Goal: Task Accomplishment & Management: Manage account settings

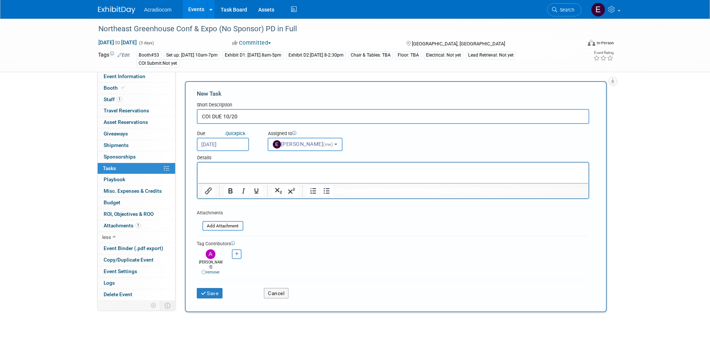
select select "c1932504-55f6-44c3-81d7-d85bb0d41d46"
click at [219, 288] on button "Save" at bounding box center [210, 293] width 26 height 10
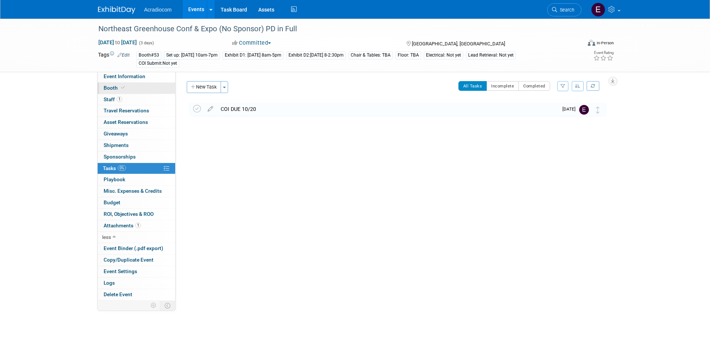
click at [153, 85] on link "Booth" at bounding box center [136, 88] width 77 height 11
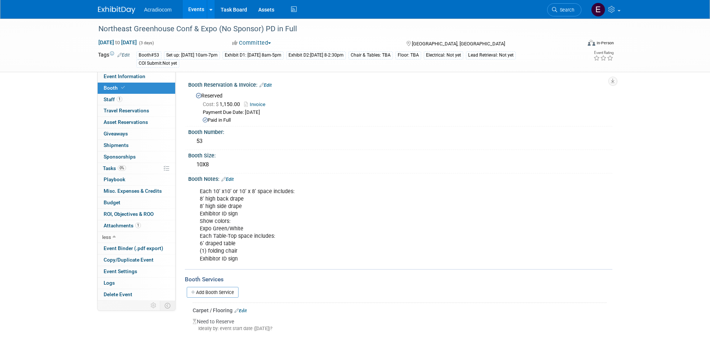
click at [254, 102] on link "Invoice" at bounding box center [256, 105] width 25 height 6
click at [102, 13] on img at bounding box center [116, 9] width 37 height 7
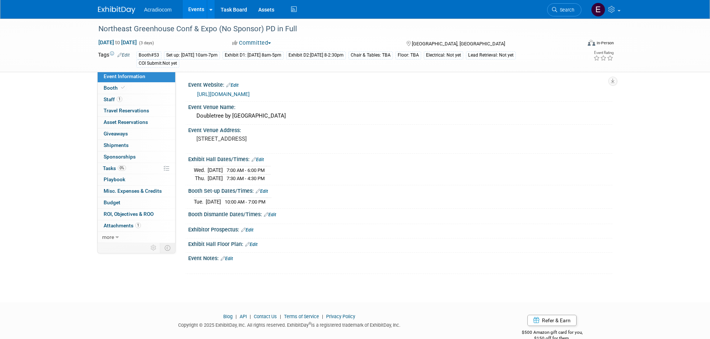
click at [125, 14] on img at bounding box center [116, 9] width 37 height 7
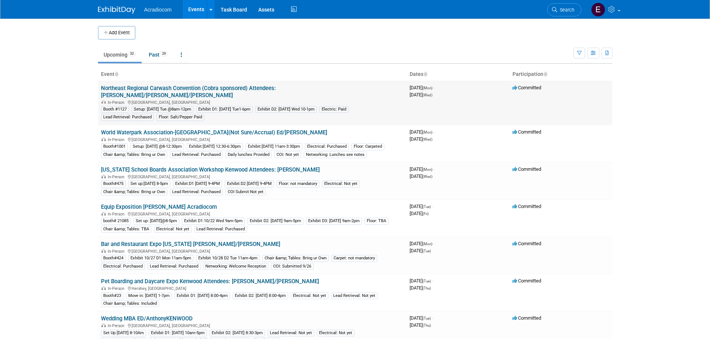
click at [173, 89] on link "Northeast Regional Carwash Convention (Cobra sponsored) Attendees: [PERSON_NAME…" at bounding box center [188, 92] width 175 height 14
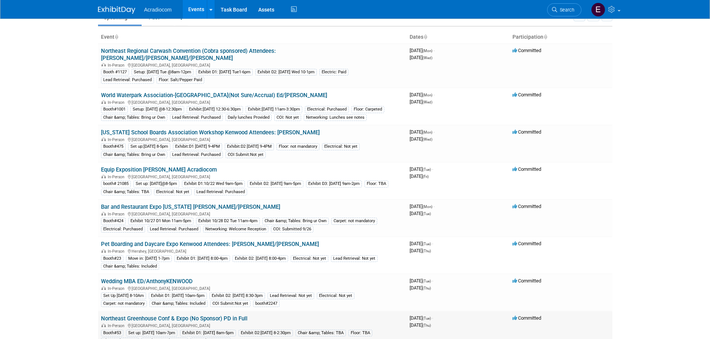
click at [138, 318] on link "Northeast Greenhouse Conf & Expo (No Sponsor) PD in Full" at bounding box center [174, 319] width 146 height 7
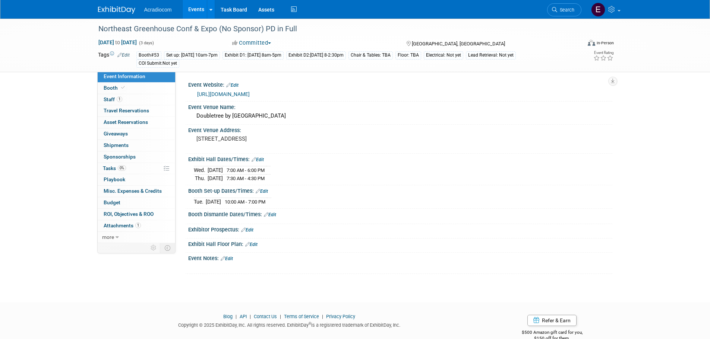
click at [447, 48] on div "Nov 11, 2025 to Nov 13, 2025 (3 days) Nov 11, 2025 to Nov 13, 2025 Committed Co…" at bounding box center [355, 44] width 527 height 11
click at [121, 57] on icon at bounding box center [119, 55] width 4 height 5
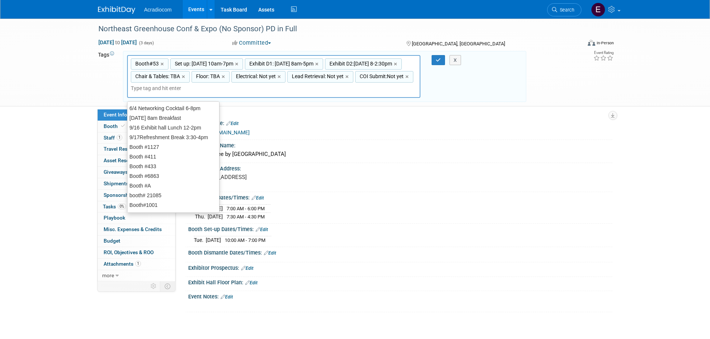
click at [180, 78] on span "Chair & Tables: TBA" at bounding box center [157, 76] width 46 height 7
type input "Chair & Tables: TBA"
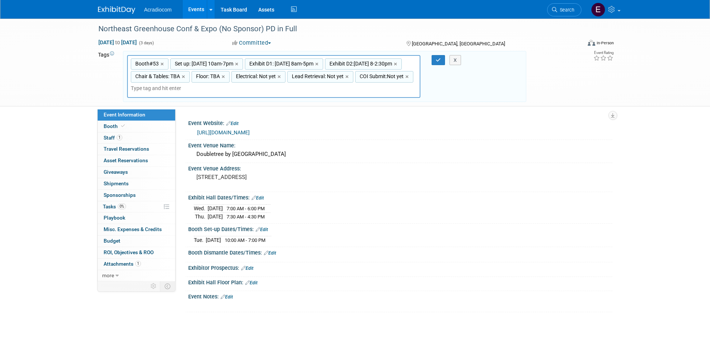
click at [180, 78] on span "Chair & Tables: TBA" at bounding box center [157, 76] width 46 height 7
type input "Chair & Tables: TBA"
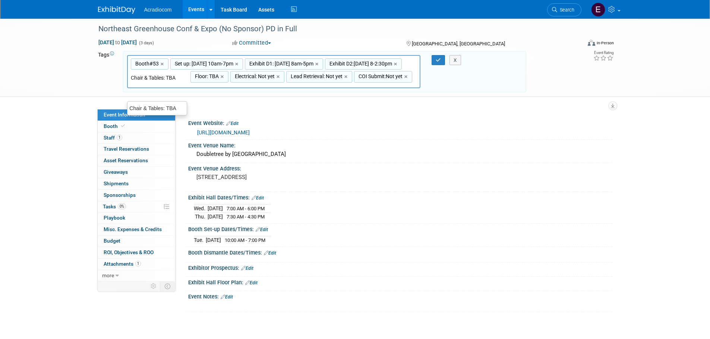
click at [190, 80] on input "Chair & Tables: TBA" at bounding box center [161, 77] width 60 height 7
type input "Chair & Tables: Brin"
click at [181, 107] on div "Chair & Tables: Bring ur Own" at bounding box center [165, 108] width 76 height 10
type input "Booth#53, Set up: Tues 11/11 10am-7pm, Exhibit D1: Wed 11/12 8am-5pm, Exhibit D…"
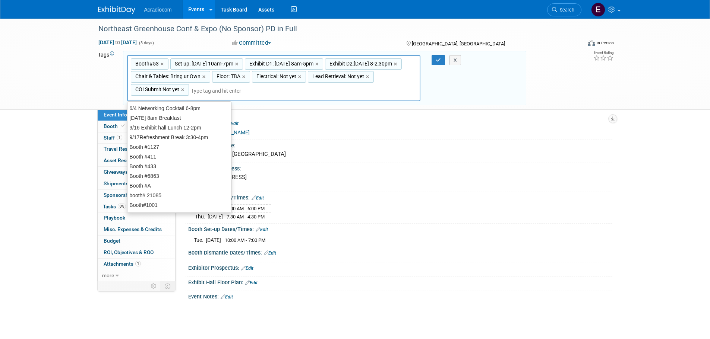
click at [250, 80] on div "Floor: TBA ×" at bounding box center [231, 77] width 38 height 12
type input "Floor: TBA"
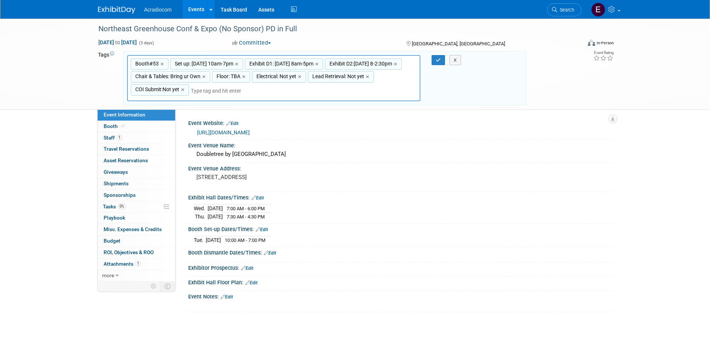
click at [240, 78] on span "Floor: TBA" at bounding box center [227, 76] width 25 height 7
type input "Floor: TBA"
click at [272, 78] on input "Floor: TBA" at bounding box center [242, 77] width 60 height 7
type input "Floor: not man"
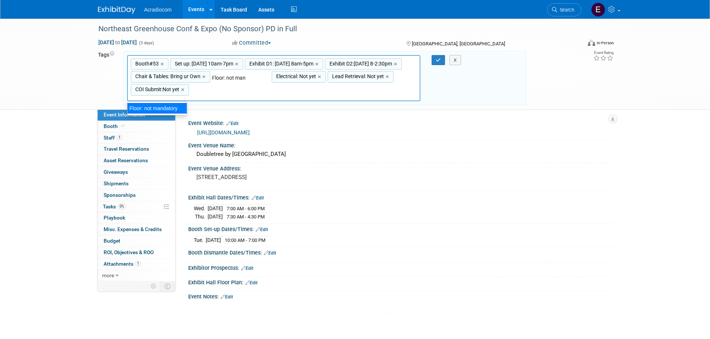
click at [171, 115] on ul "Floor: not mandatory" at bounding box center [157, 108] width 60 height 14
click at [171, 108] on div "Floor: not mandatory" at bounding box center [157, 108] width 60 height 10
type input "Booth#53, Set up: Tues 11/11 10am-7pm, Exhibit D1: Wed 11/12 8am-5pm, Exhibit D…"
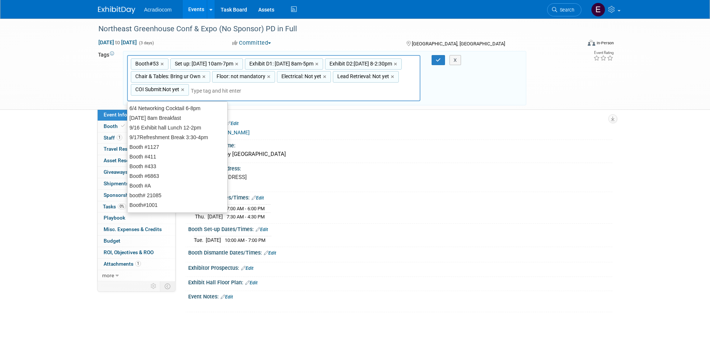
click at [292, 88] on input "text" at bounding box center [241, 90] width 101 height 7
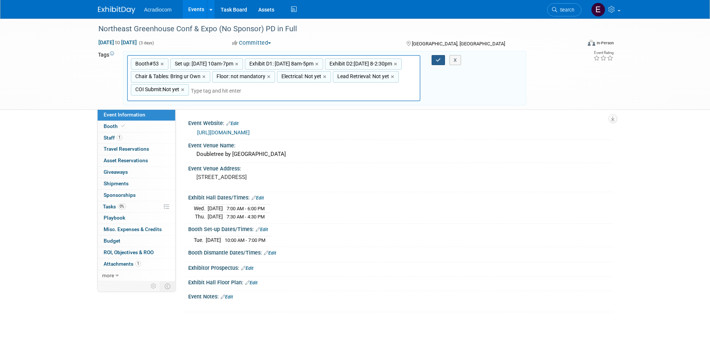
click at [440, 63] on button "button" at bounding box center [437, 60] width 13 height 10
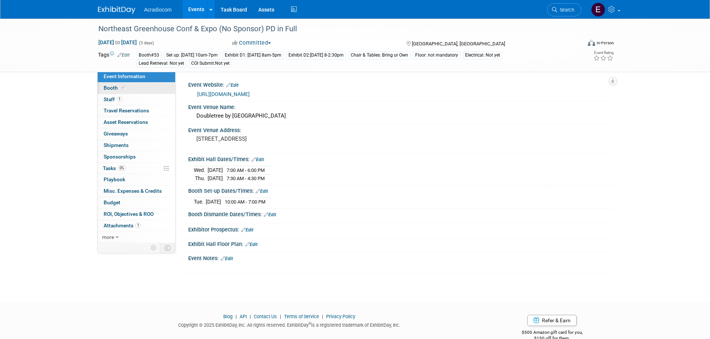
click at [132, 88] on link "Booth" at bounding box center [136, 88] width 77 height 11
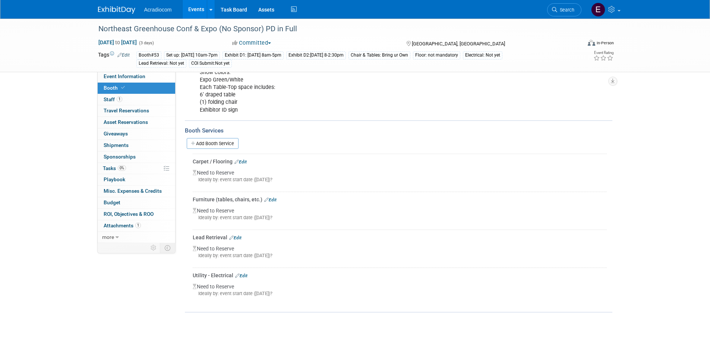
scroll to position [186, 0]
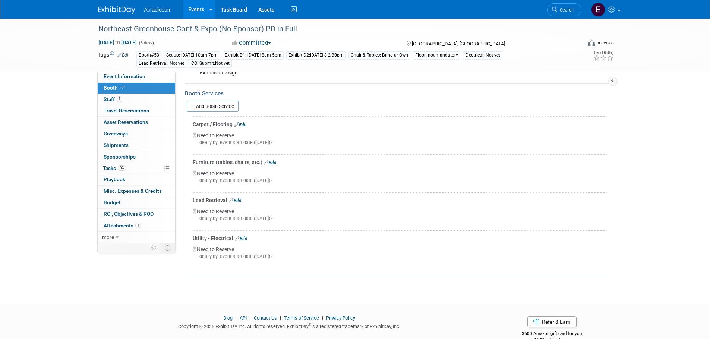
click at [231, 178] on div "Ideally by: event start date (Tue. Nov 11, 2025)?" at bounding box center [400, 180] width 414 height 7
click at [281, 163] on div "Furniture (tables, chairs, etc.) Edit" at bounding box center [400, 162] width 414 height 7
click at [278, 162] on div "Furniture (tables, chairs, etc.) Edit" at bounding box center [400, 162] width 414 height 7
click at [276, 162] on div "Furniture (tables, chairs, etc.) Edit" at bounding box center [400, 162] width 414 height 7
click at [275, 162] on link "Edit" at bounding box center [270, 162] width 12 height 5
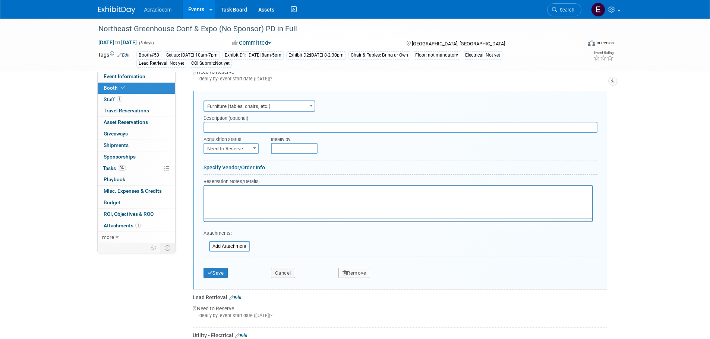
scroll to position [0, 0]
click at [263, 117] on div "Description (optional)" at bounding box center [400, 117] width 394 height 10
click at [259, 124] on input "text" at bounding box center [400, 127] width 394 height 11
type input "Bring ur own."
click at [219, 273] on button "Save" at bounding box center [215, 273] width 25 height 10
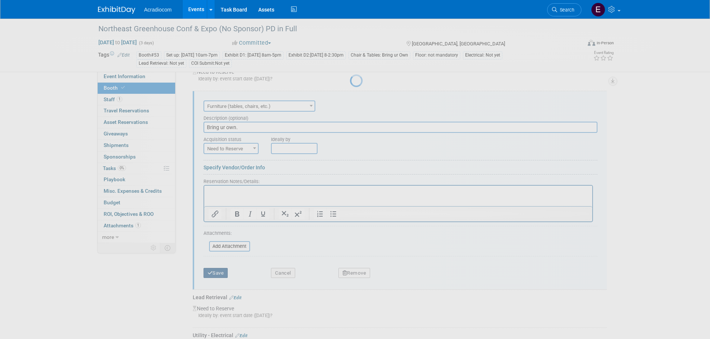
scroll to position [212, 0]
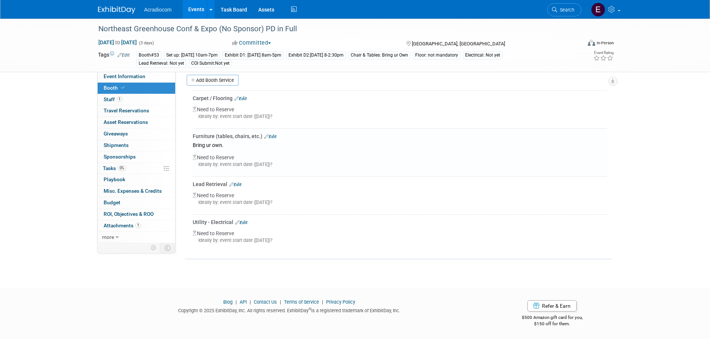
click at [244, 97] on link "Edit" at bounding box center [240, 98] width 12 height 5
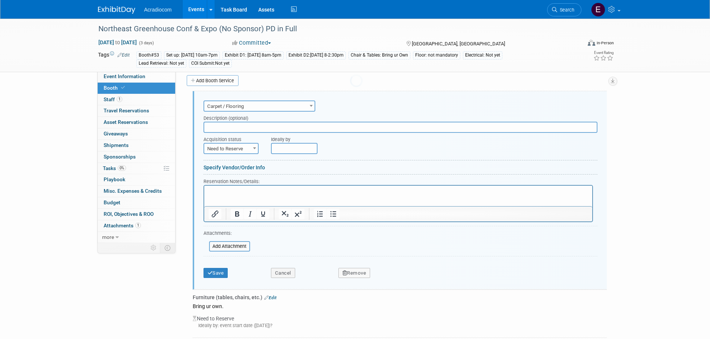
scroll to position [0, 0]
click at [227, 128] on input "text" at bounding box center [400, 127] width 394 height 11
type input "Not mandatory"
click at [250, 149] on span "Need to Reserve" at bounding box center [231, 149] width 54 height 10
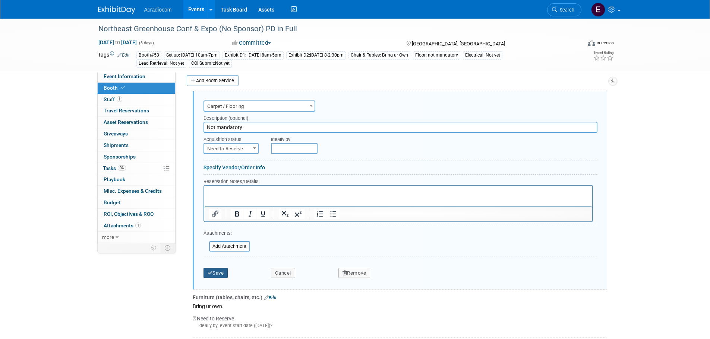
click at [222, 273] on button "Save" at bounding box center [215, 273] width 25 height 10
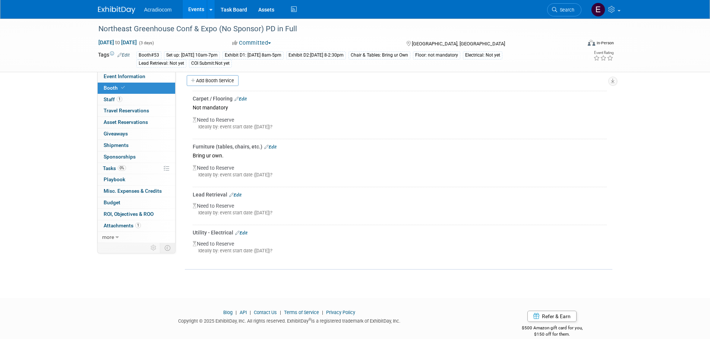
click at [240, 98] on link "Edit" at bounding box center [240, 98] width 12 height 5
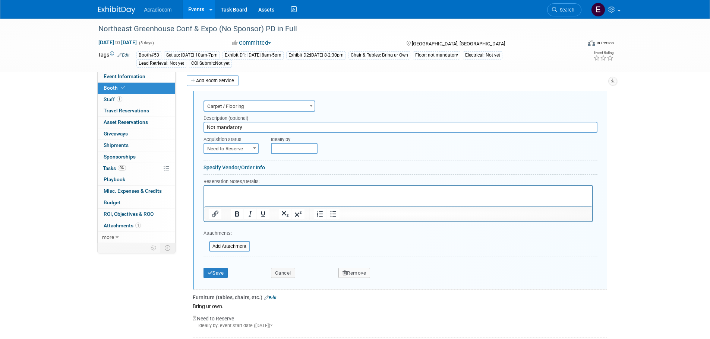
click at [240, 149] on span "Need to Reserve" at bounding box center [231, 149] width 54 height 10
click at [225, 270] on button "Save" at bounding box center [215, 273] width 25 height 10
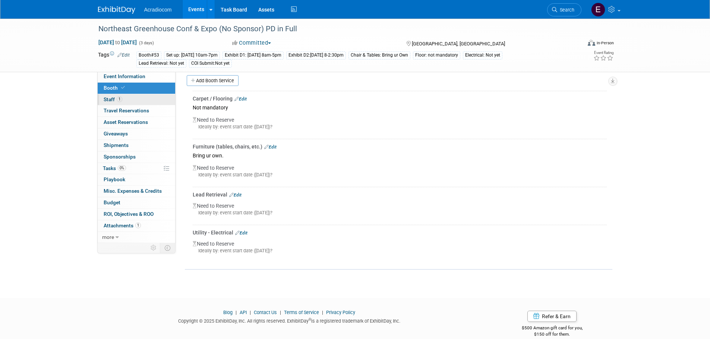
click at [128, 97] on link "1 Staff 1" at bounding box center [136, 99] width 77 height 11
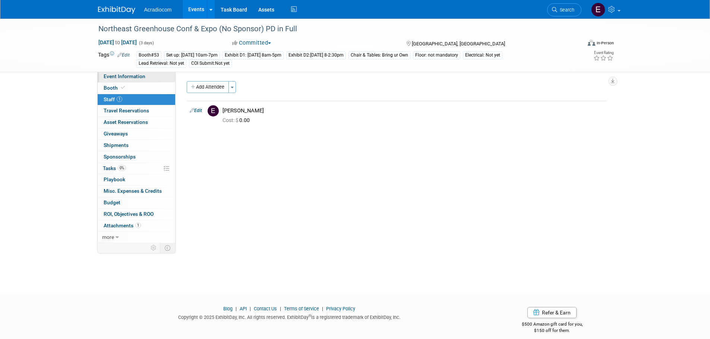
click at [128, 75] on span "Event Information" at bounding box center [125, 76] width 42 height 6
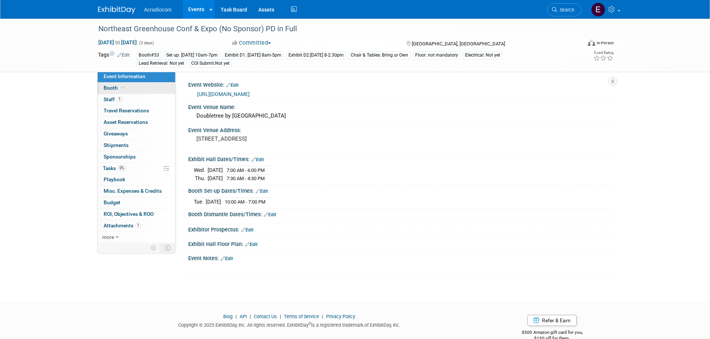
click at [147, 92] on link "Booth" at bounding box center [136, 88] width 77 height 11
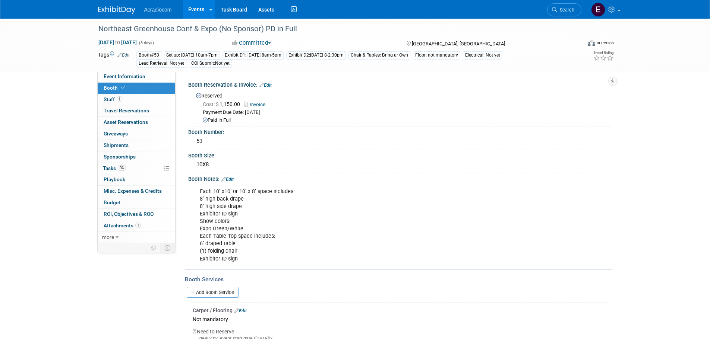
click at [223, 262] on div "Each 10’ x10’ or 10’ x 8’ space includes: 8’ high back drape 8’ high side drape…" at bounding box center [362, 225] width 336 height 82
click at [237, 254] on div "Each 10’ x10’ or 10’ x 8’ space includes: 8’ high back drape 8’ high side drape…" at bounding box center [362, 225] width 336 height 82
click at [232, 184] on div "Each 10’ x10’ or 10’ x 8’ space includes: 8’ high back drape 8’ high side drape…" at bounding box center [362, 225] width 336 height 82
click at [234, 178] on link "Edit" at bounding box center [227, 179] width 12 height 5
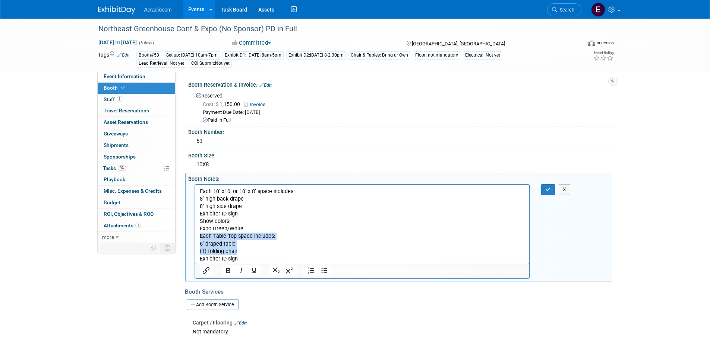
drag, startPoint x: 200, startPoint y: 236, endPoint x: 257, endPoint y: 254, distance: 59.9
click at [257, 254] on p "Each 10’ x10’ or 10’ x 8’ space includes: 8’ high back drape 8’ high side drape…" at bounding box center [362, 225] width 326 height 75
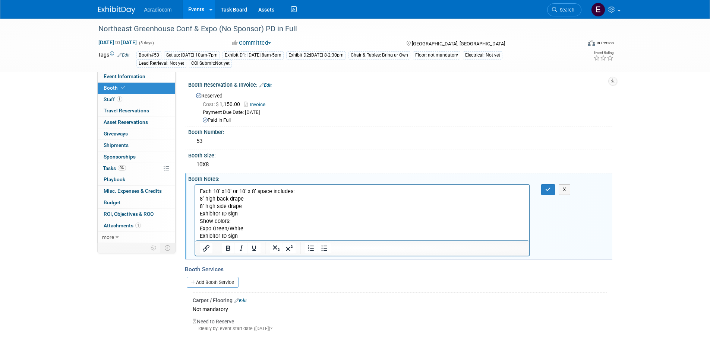
drag, startPoint x: 243, startPoint y: 238, endPoint x: 389, endPoint y: 422, distance: 234.7
click at [195, 238] on html "Each 10’ x10’ or 10’ x 8’ space includes: 8’ high back drape 8’ high side drape…" at bounding box center [362, 213] width 334 height 56
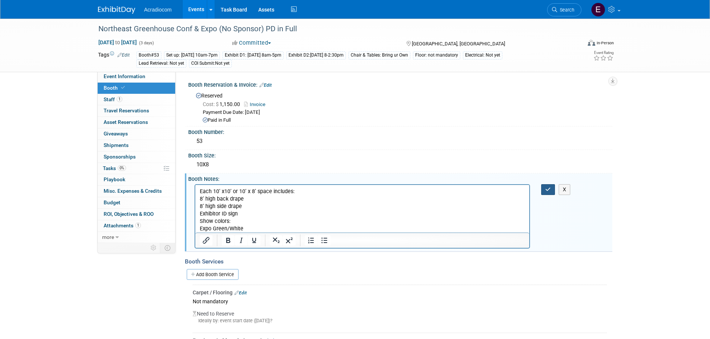
click at [547, 191] on icon "button" at bounding box center [548, 189] width 6 height 5
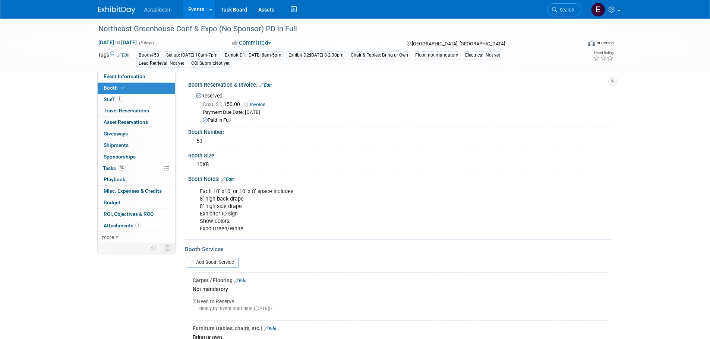
click at [110, 7] on img at bounding box center [116, 9] width 37 height 7
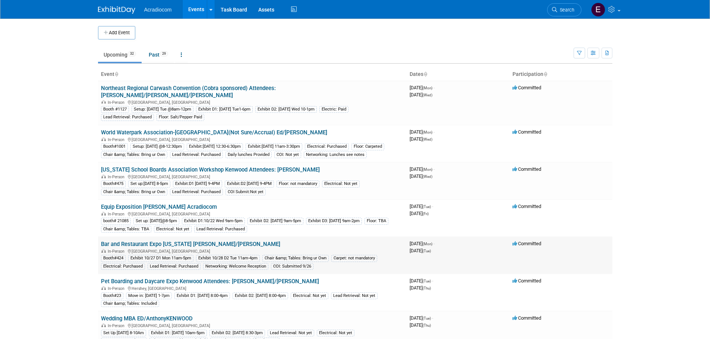
click at [171, 246] on link "Bar and Restaurant Expo [US_STATE] [PERSON_NAME]/[PERSON_NAME]" at bounding box center [190, 244] width 179 height 7
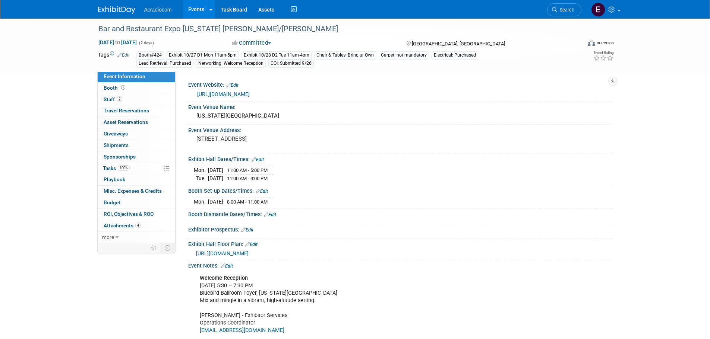
click at [250, 92] on link "https://denver.barandrestaurantexpo.com/" at bounding box center [223, 94] width 53 height 6
click at [126, 228] on span "Attachments 4" at bounding box center [122, 226] width 37 height 6
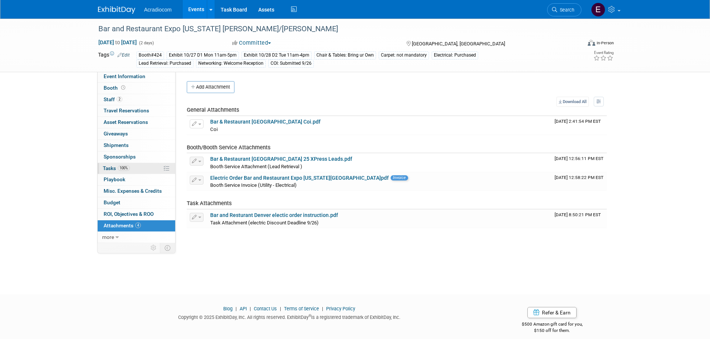
click at [155, 168] on link "100% Tasks 100%" at bounding box center [136, 168] width 77 height 11
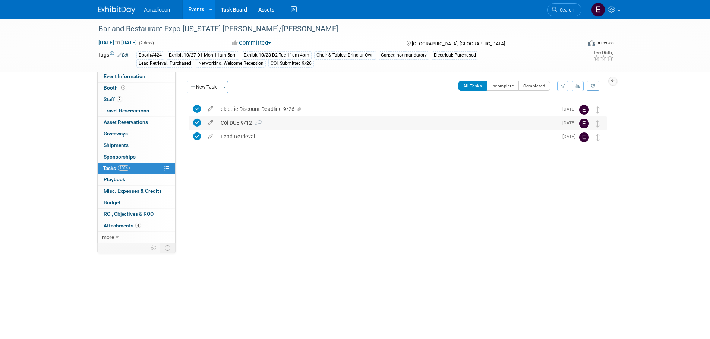
click at [276, 123] on div "Coi DUE 9/12 2" at bounding box center [387, 123] width 341 height 13
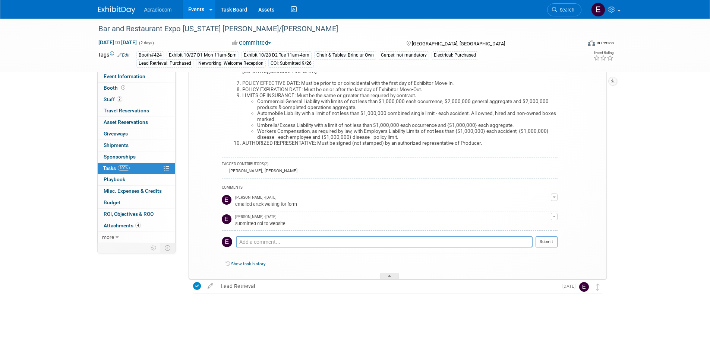
scroll to position [9, 0]
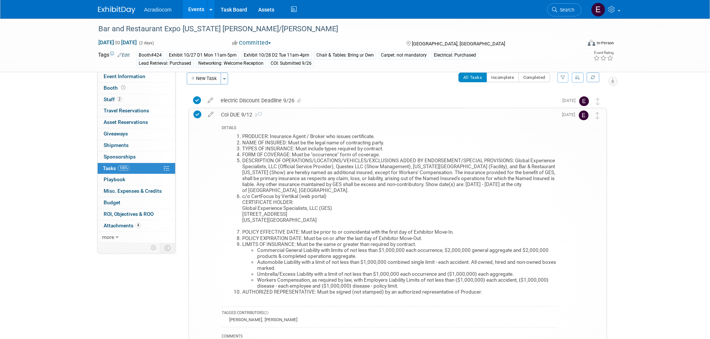
click at [322, 181] on li "DESCRIPTION OF OPERATIONS/LOCATIONS/VEHICLES/EXCLUSIONS ADDED BY ENDORSEMENT/SP…" at bounding box center [399, 176] width 315 height 36
click at [557, 138] on td "Aug 26" at bounding box center [567, 268] width 21 height 320
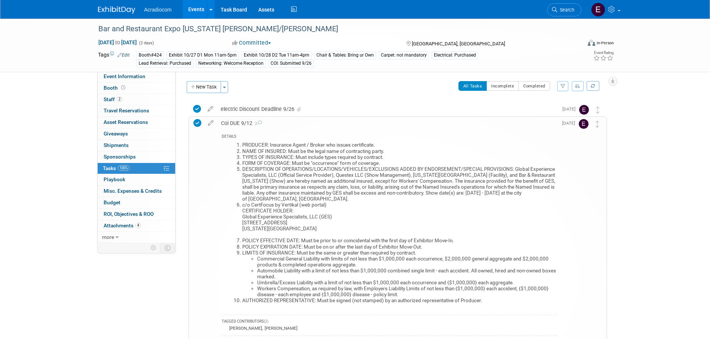
click at [238, 118] on div "Coi DUE 9/12 2" at bounding box center [387, 123] width 340 height 13
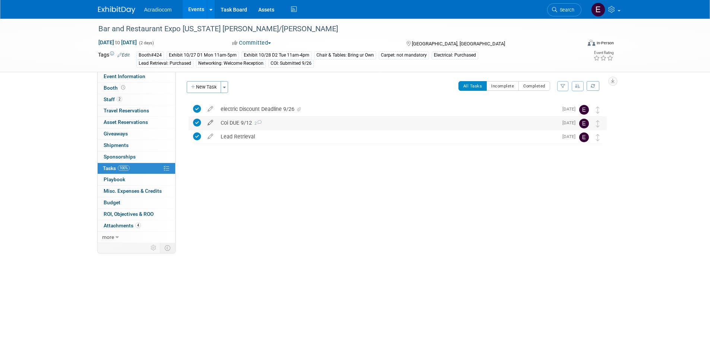
click at [211, 125] on icon at bounding box center [210, 121] width 13 height 9
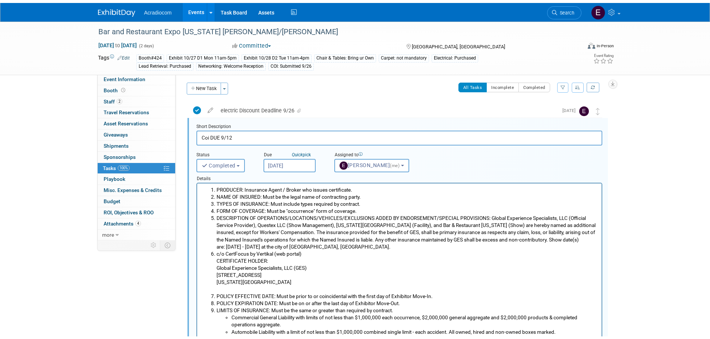
scroll to position [209, 0]
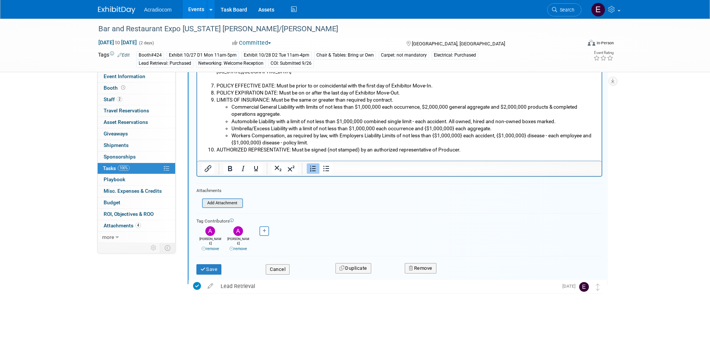
click at [236, 200] on input "file" at bounding box center [204, 203] width 76 height 8
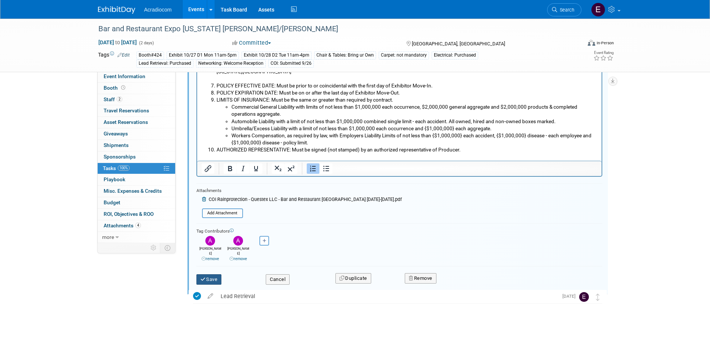
click at [219, 275] on button "Save" at bounding box center [208, 280] width 25 height 10
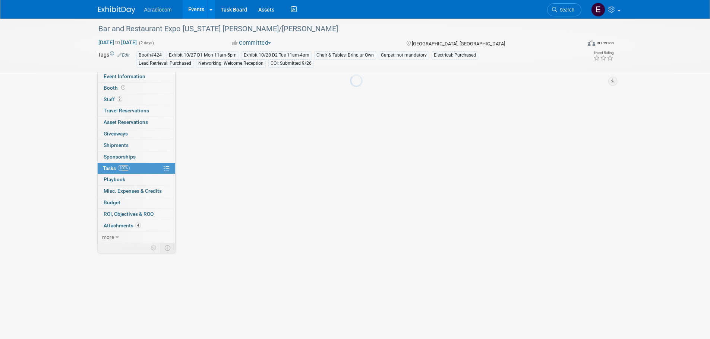
scroll to position [0, 0]
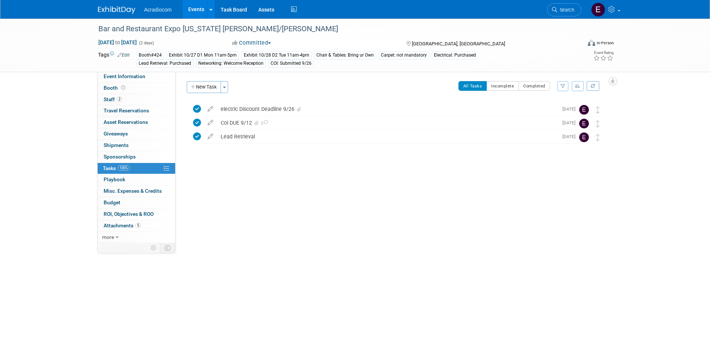
click at [197, 120] on icon at bounding box center [197, 123] width 8 height 8
click at [270, 122] on div "Coi DUE 9/12 2" at bounding box center [387, 123] width 341 height 13
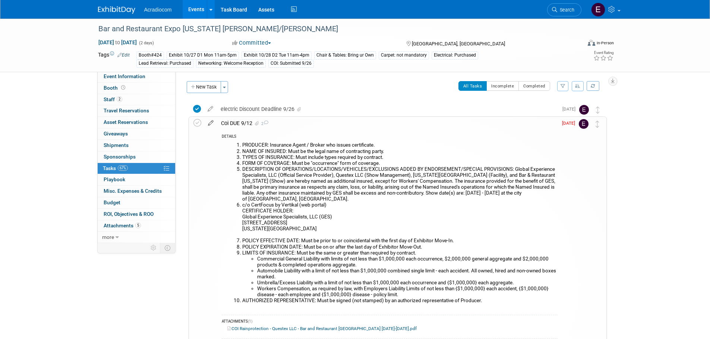
click at [209, 122] on icon at bounding box center [210, 121] width 13 height 9
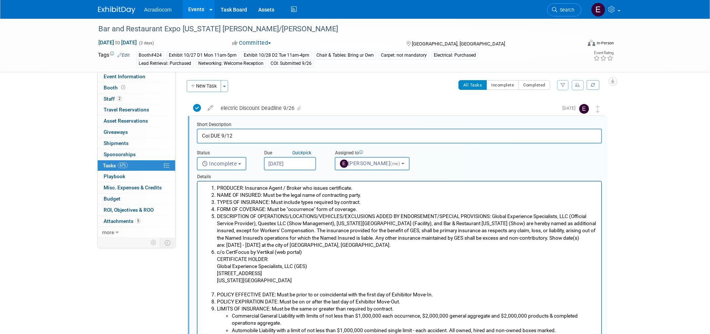
scroll to position [2, 0]
click at [238, 135] on input "Coi DUE 9/12" at bounding box center [399, 135] width 405 height 15
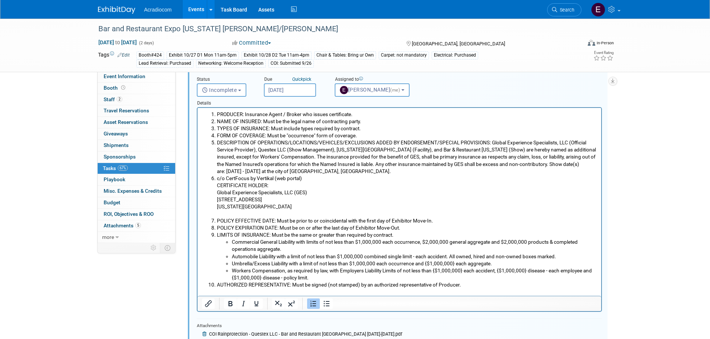
scroll to position [186, 0]
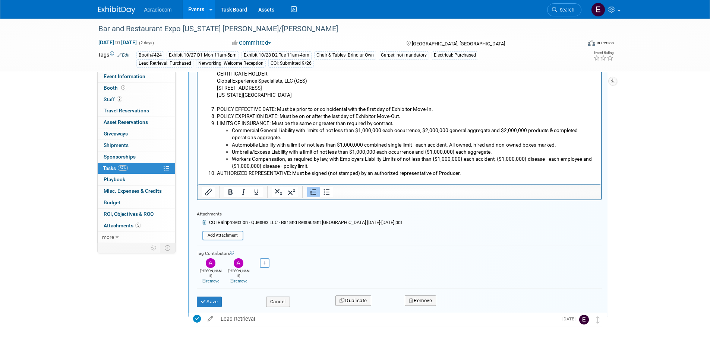
type input "Coi DUE 9/12"
click at [224, 293] on div "Save" at bounding box center [225, 299] width 69 height 15
click at [221, 297] on button "Save" at bounding box center [209, 302] width 25 height 10
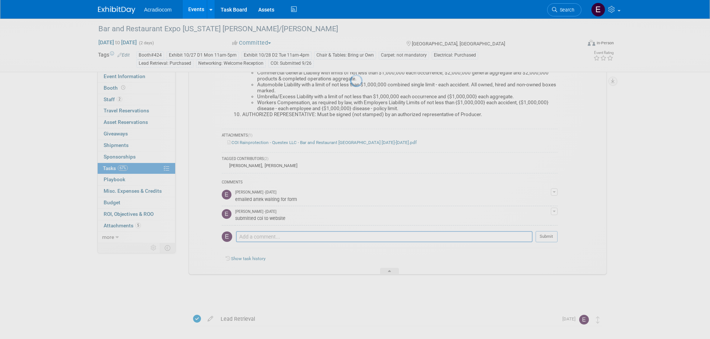
scroll to position [181, 0]
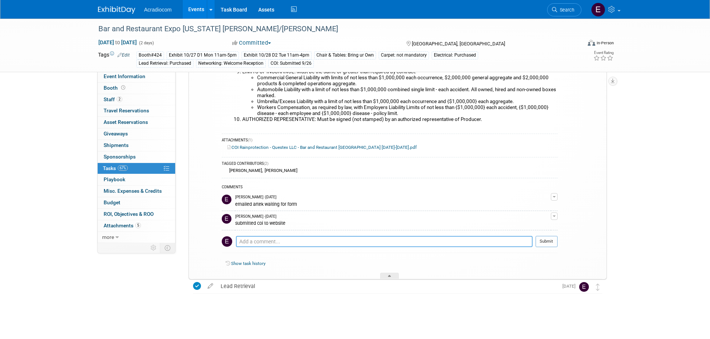
click at [341, 245] on textarea at bounding box center [384, 241] width 297 height 11
type textarea "Missing some details emailed Artek to update they are out till the 15th because…"
click at [538, 243] on button "Submit" at bounding box center [546, 241] width 22 height 11
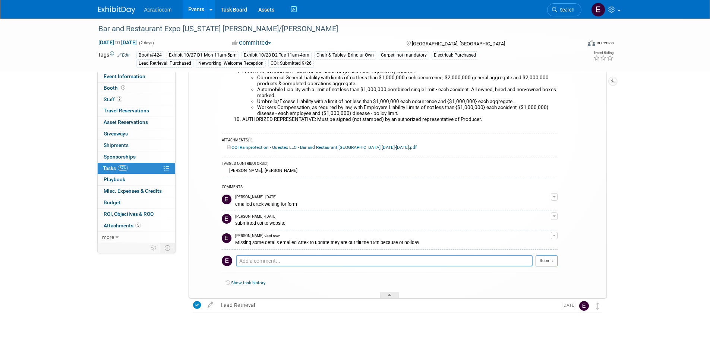
scroll to position [0, 0]
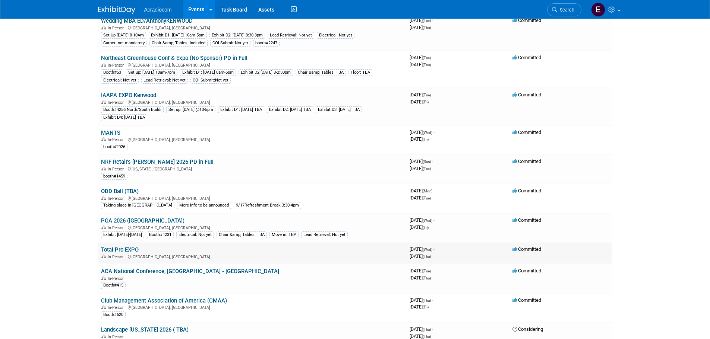
scroll to position [335, 0]
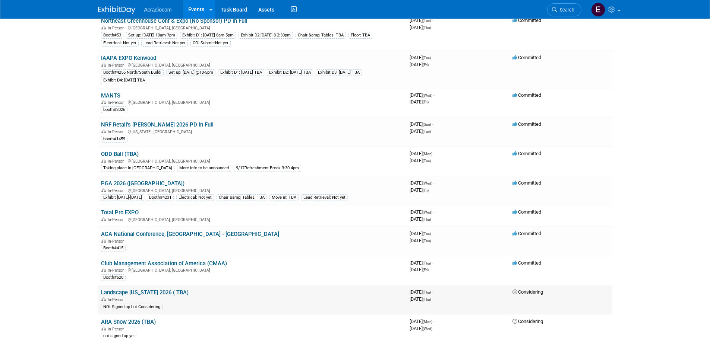
click at [121, 296] on link "Landscape [US_STATE] 2026 ( TBA)" at bounding box center [145, 292] width 88 height 7
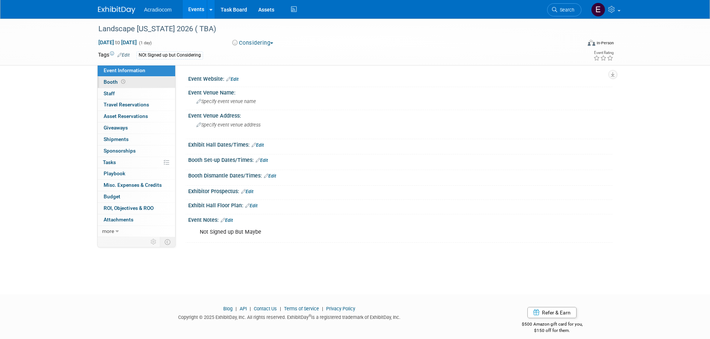
click at [149, 86] on link "Booth" at bounding box center [136, 82] width 77 height 11
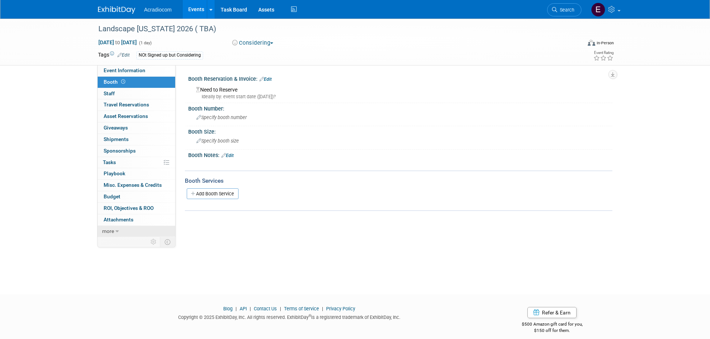
click at [147, 231] on link "more" at bounding box center [136, 231] width 77 height 11
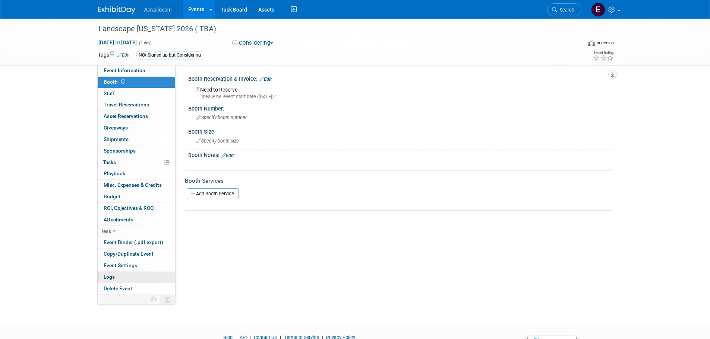
click at [123, 279] on link "Logs" at bounding box center [136, 277] width 77 height 11
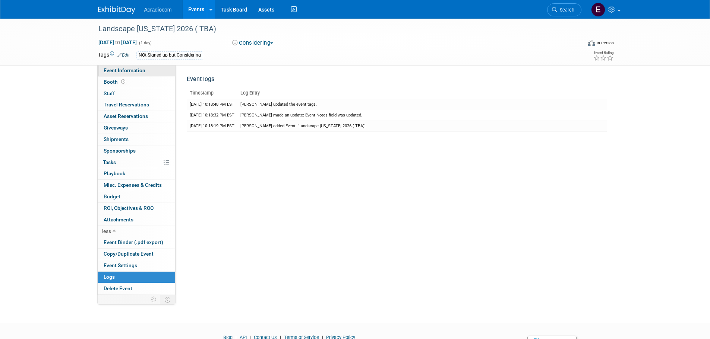
click at [135, 73] on link "Event Information" at bounding box center [136, 70] width 77 height 11
